Goal: Navigation & Orientation: Find specific page/section

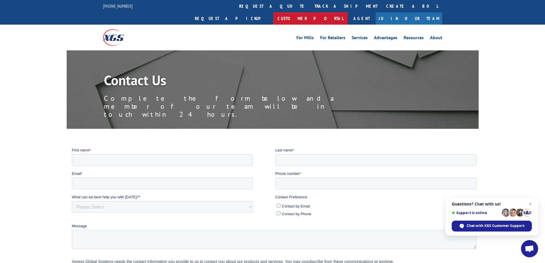
click at [348, 12] on link "Customer Portal" at bounding box center [310, 18] width 74 height 12
click at [108, 29] on img at bounding box center [113, 37] width 21 height 16
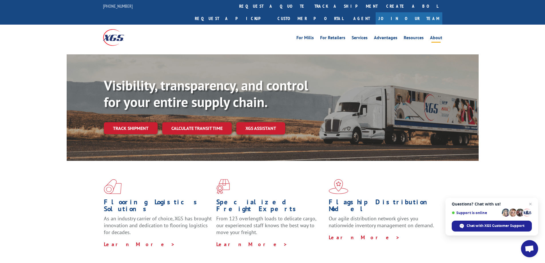
click at [437, 35] on link "About" at bounding box center [436, 38] width 12 height 6
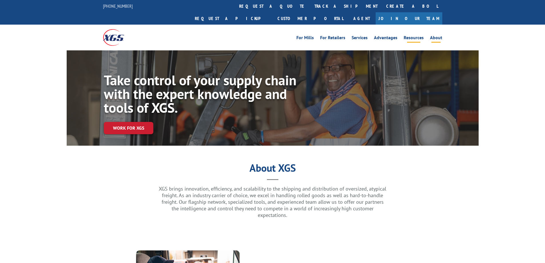
click at [418, 35] on link "Resources" at bounding box center [414, 38] width 20 height 6
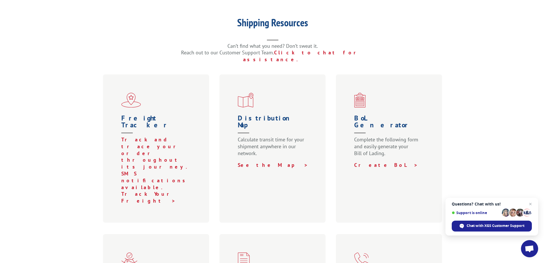
scroll to position [172, 0]
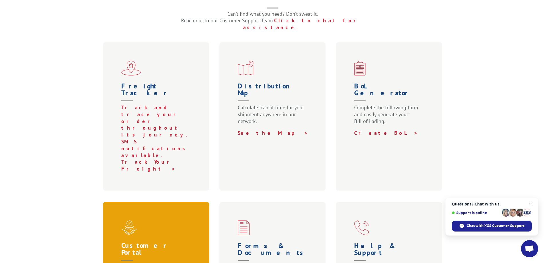
click at [153, 242] on h1 "Customer Portal" at bounding box center [157, 252] width 72 height 21
click at [131, 242] on h1 "Customer Portal" at bounding box center [157, 252] width 72 height 21
click at [131, 220] on img at bounding box center [129, 227] width 16 height 15
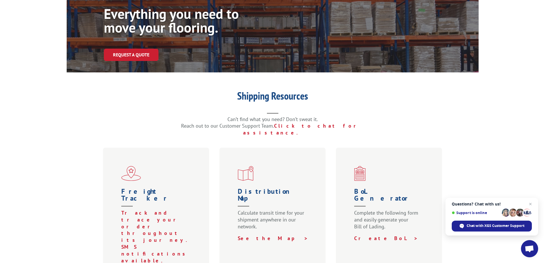
scroll to position [0, 0]
